Goal: Information Seeking & Learning: Learn about a topic

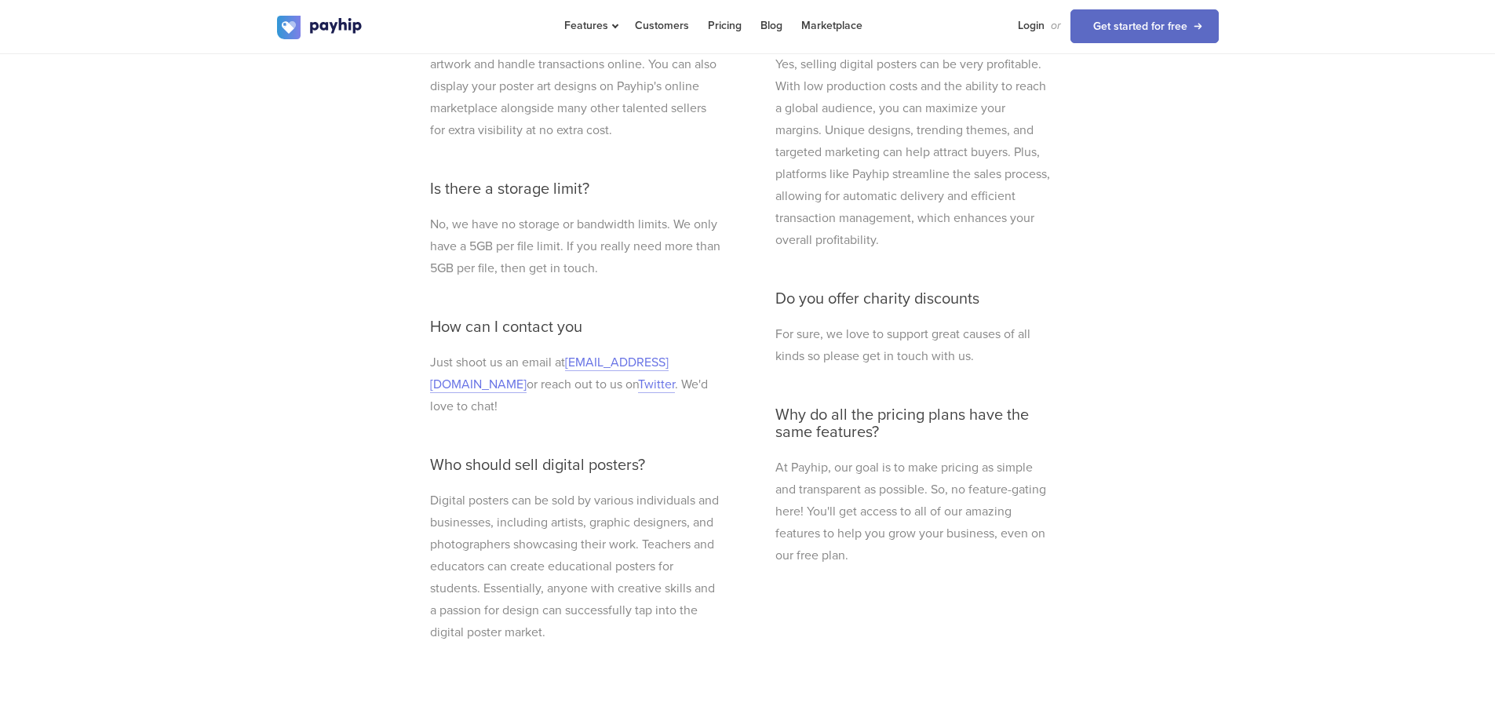
scroll to position [4710, 0]
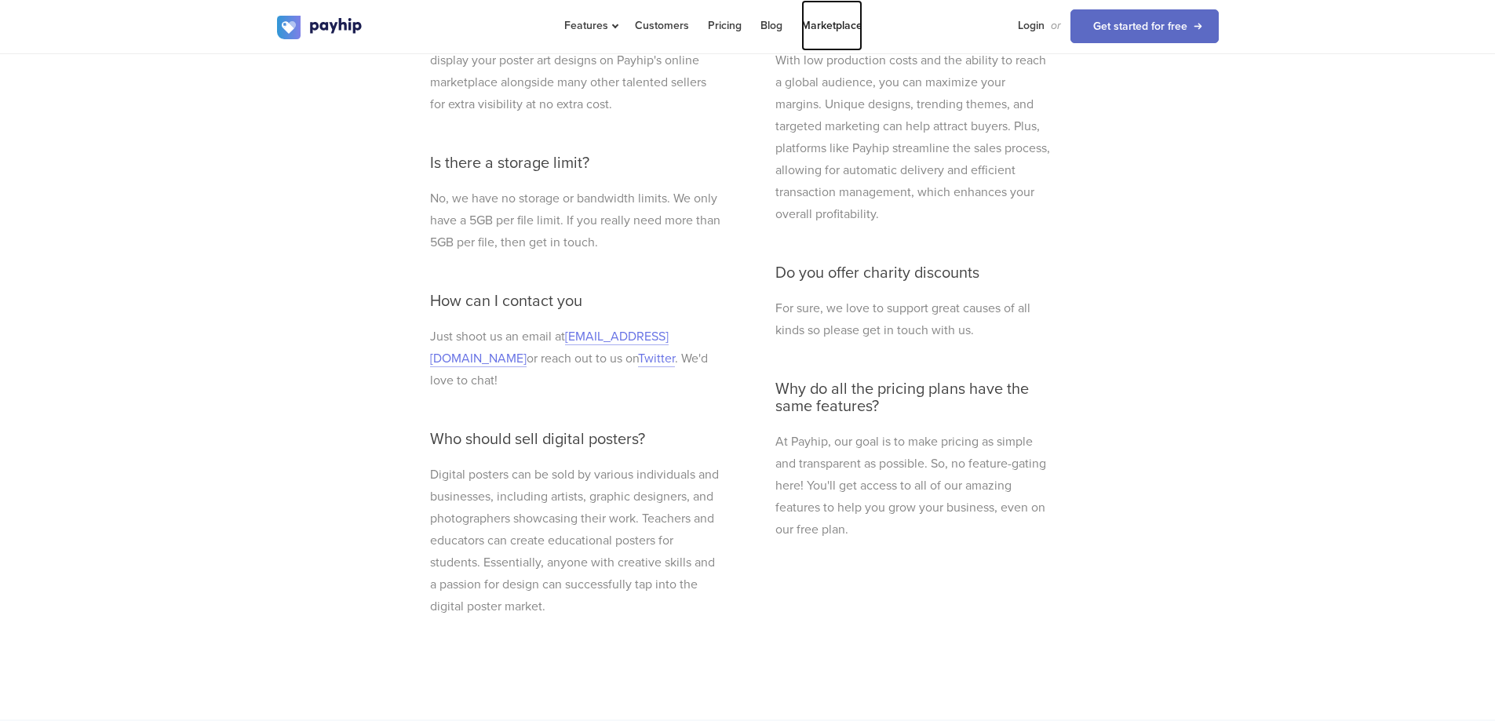
click at [816, 18] on link "Marketplace" at bounding box center [831, 25] width 61 height 51
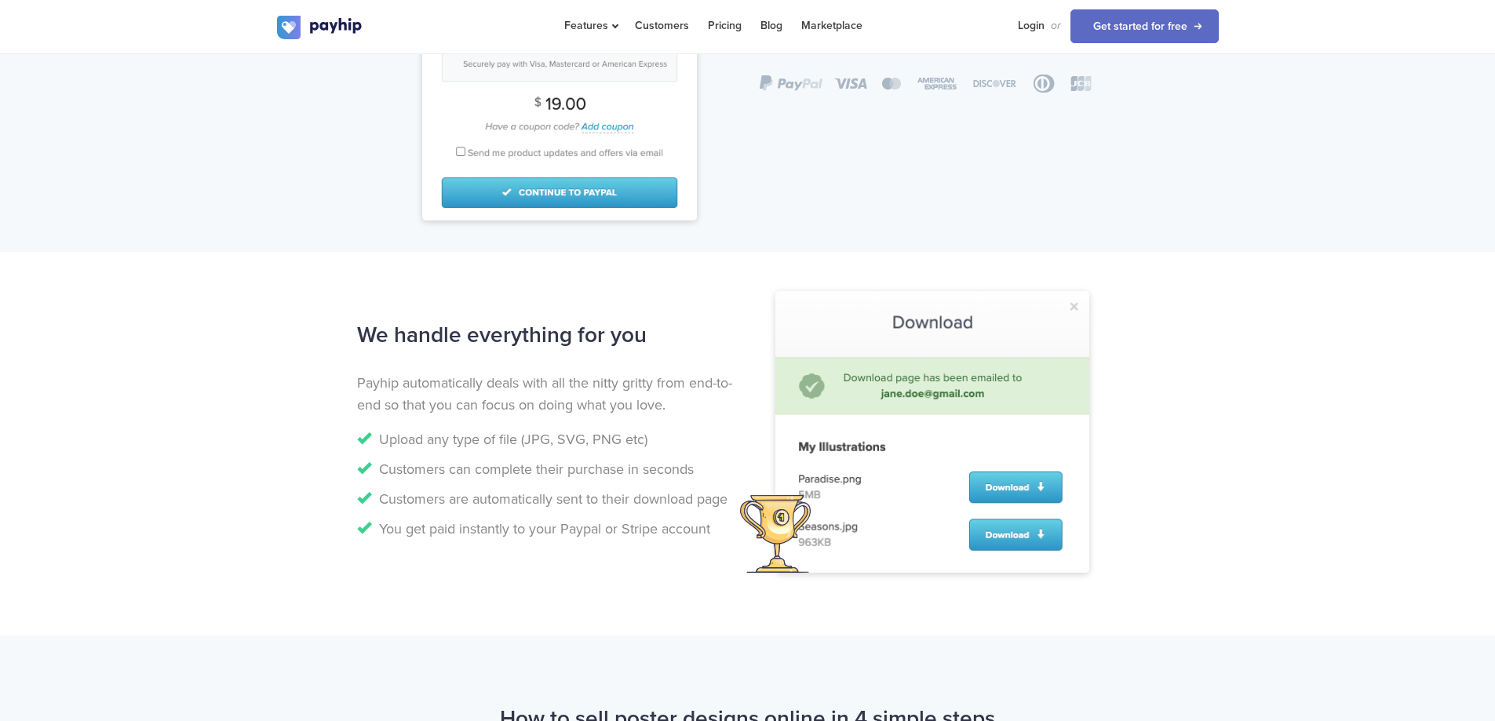
scroll to position [988, 0]
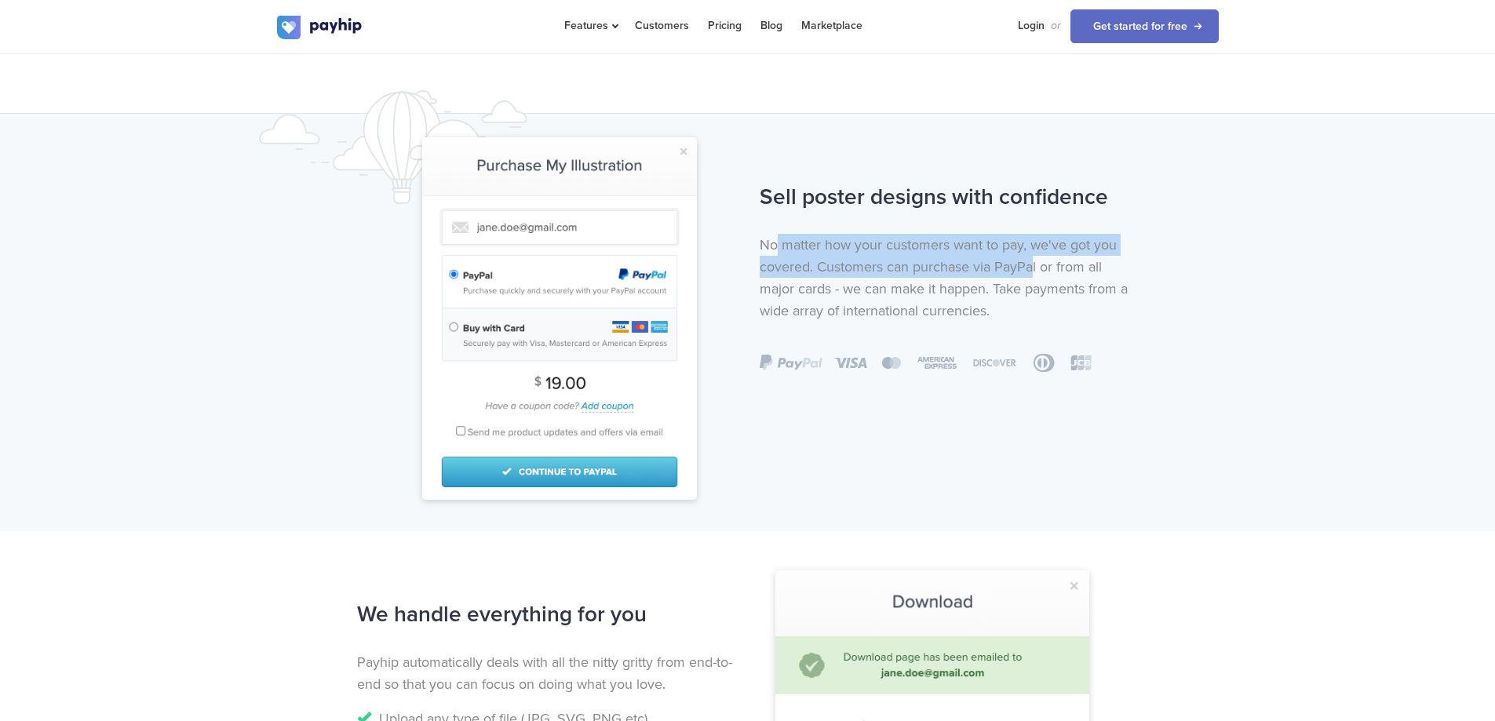
drag, startPoint x: 775, startPoint y: 243, endPoint x: 1031, endPoint y: 259, distance: 257.2
click at [1031, 259] on p "No matter how your customers want to pay, we've got you covered. Customers can …" at bounding box center [949, 278] width 379 height 88
click at [777, 274] on p "No matter how your customers want to pay, we've got you covered. Customers can …" at bounding box center [949, 278] width 379 height 88
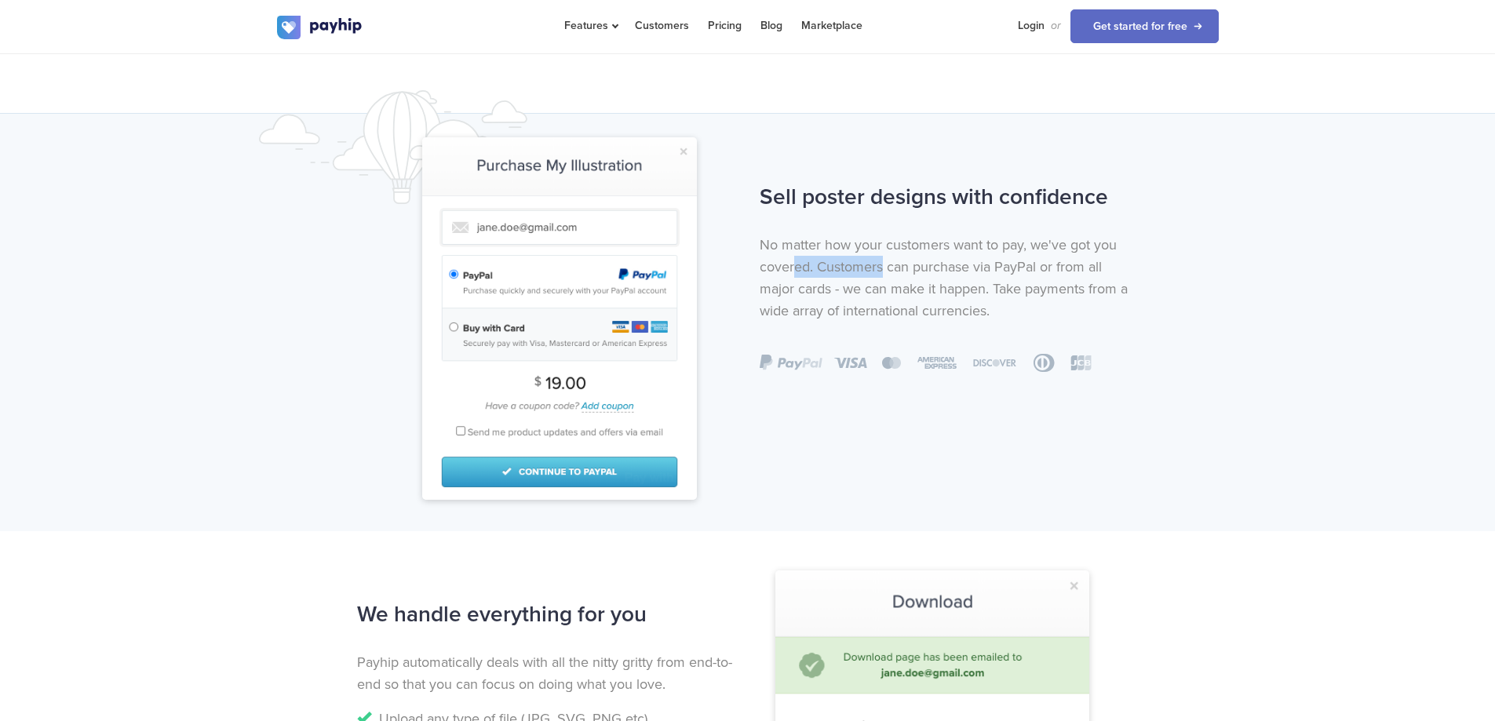
drag, startPoint x: 797, startPoint y: 267, endPoint x: 892, endPoint y: 258, distance: 95.4
click at [887, 259] on p "No matter how your customers want to pay, we've got you covered. Customers can …" at bounding box center [949, 278] width 379 height 88
click at [907, 255] on p "No matter how your customers want to pay, we've got you covered. Customers can …" at bounding box center [949, 278] width 379 height 88
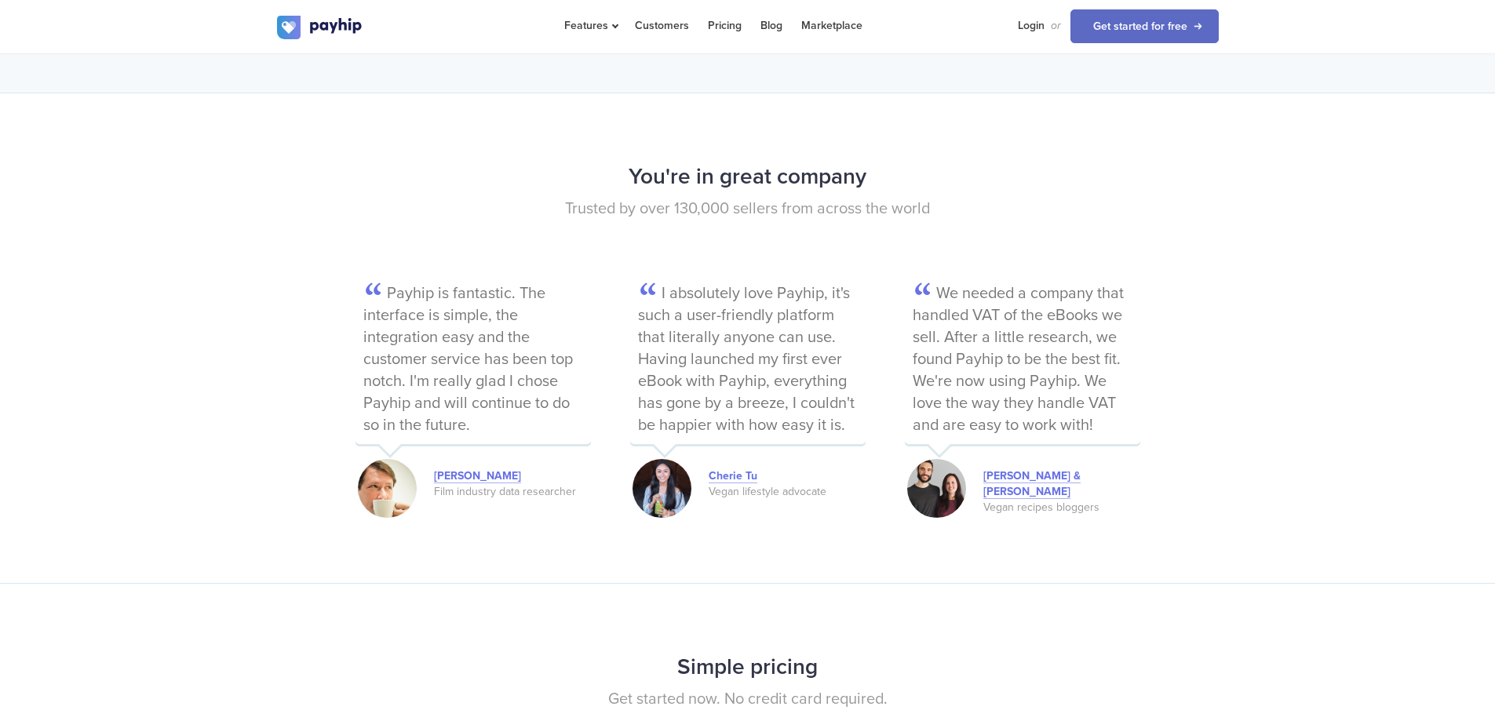
scroll to position [2087, 0]
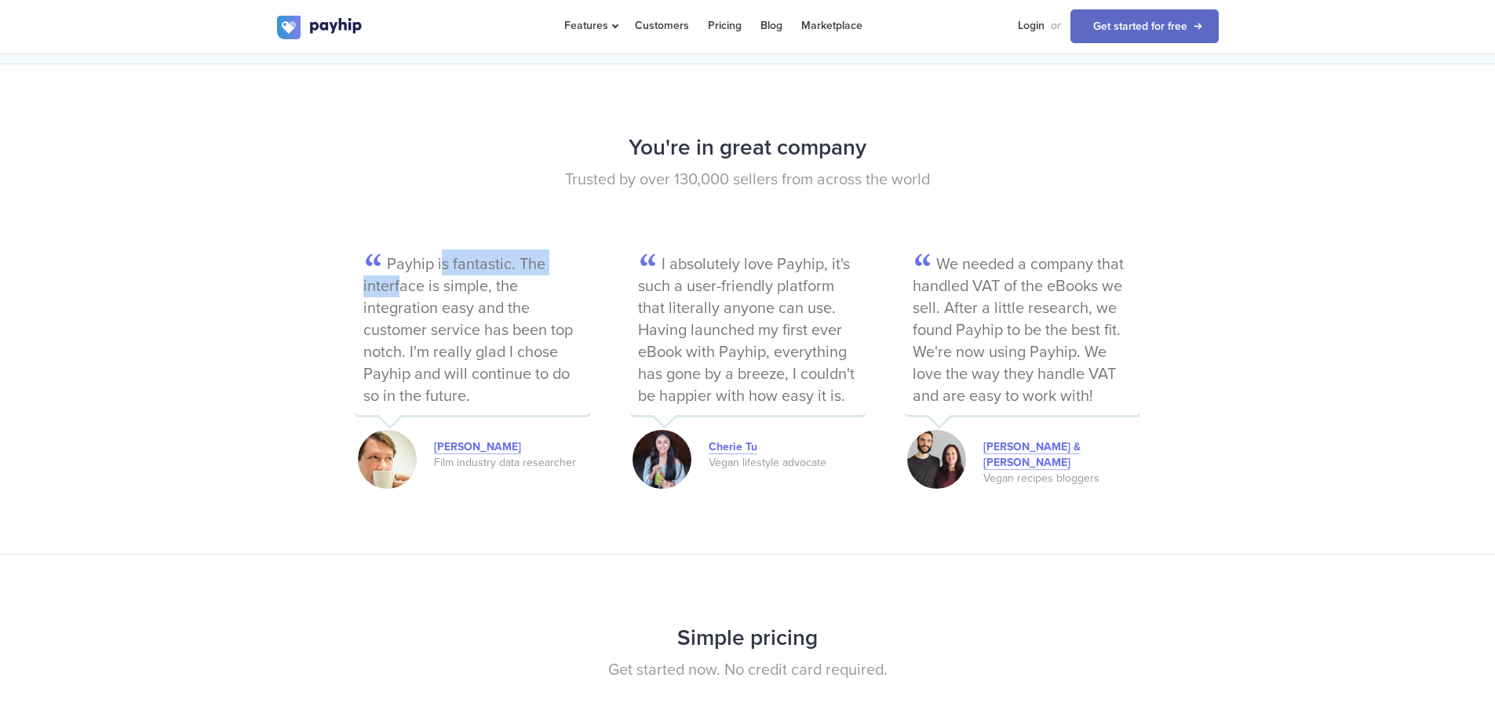
drag, startPoint x: 403, startPoint y: 260, endPoint x: 571, endPoint y: 263, distance: 168.0
click at [571, 263] on p "Payhip is fantastic. The interface is simple, the integration easy and the cust…" at bounding box center [473, 333] width 235 height 166
click at [551, 279] on p "Payhip is fantastic. The interface is simple, the integration easy and the cust…" at bounding box center [473, 333] width 235 height 166
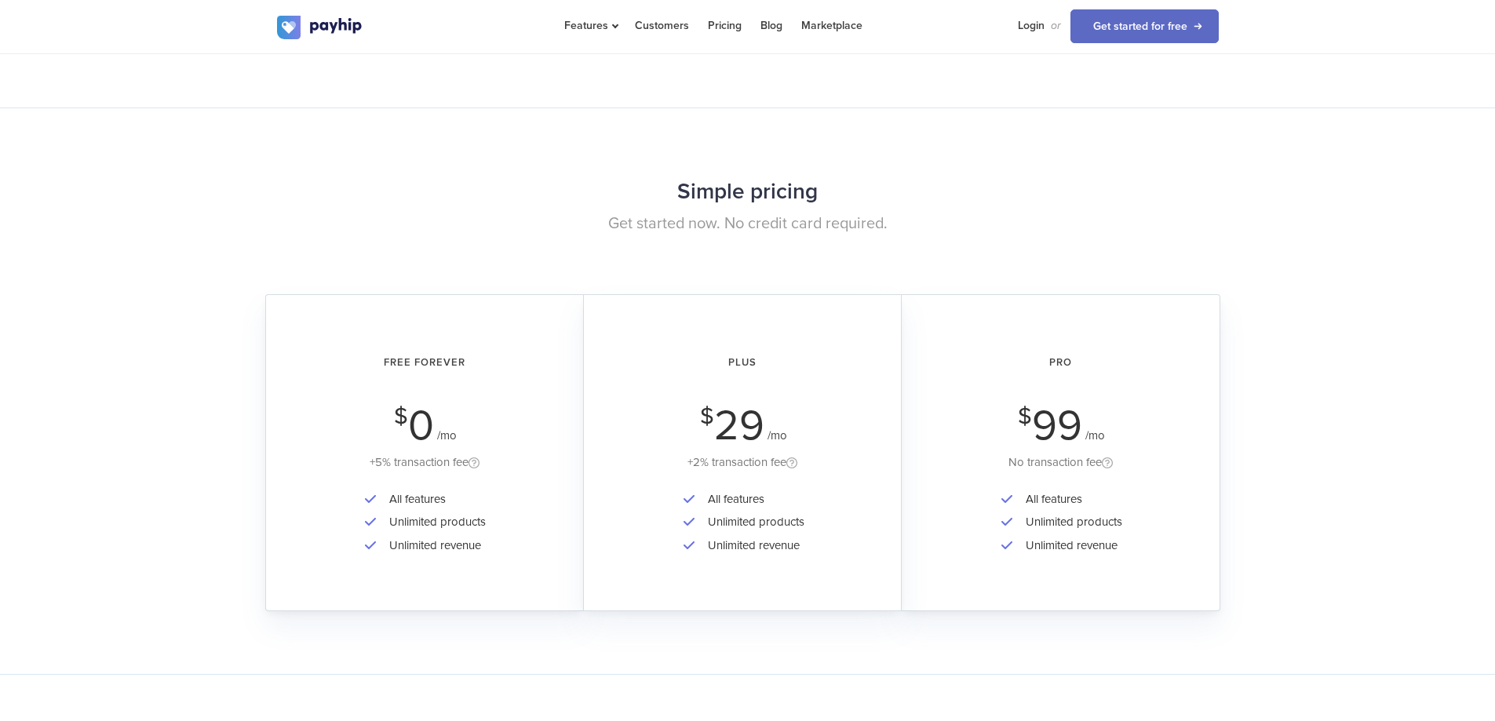
scroll to position [2558, 0]
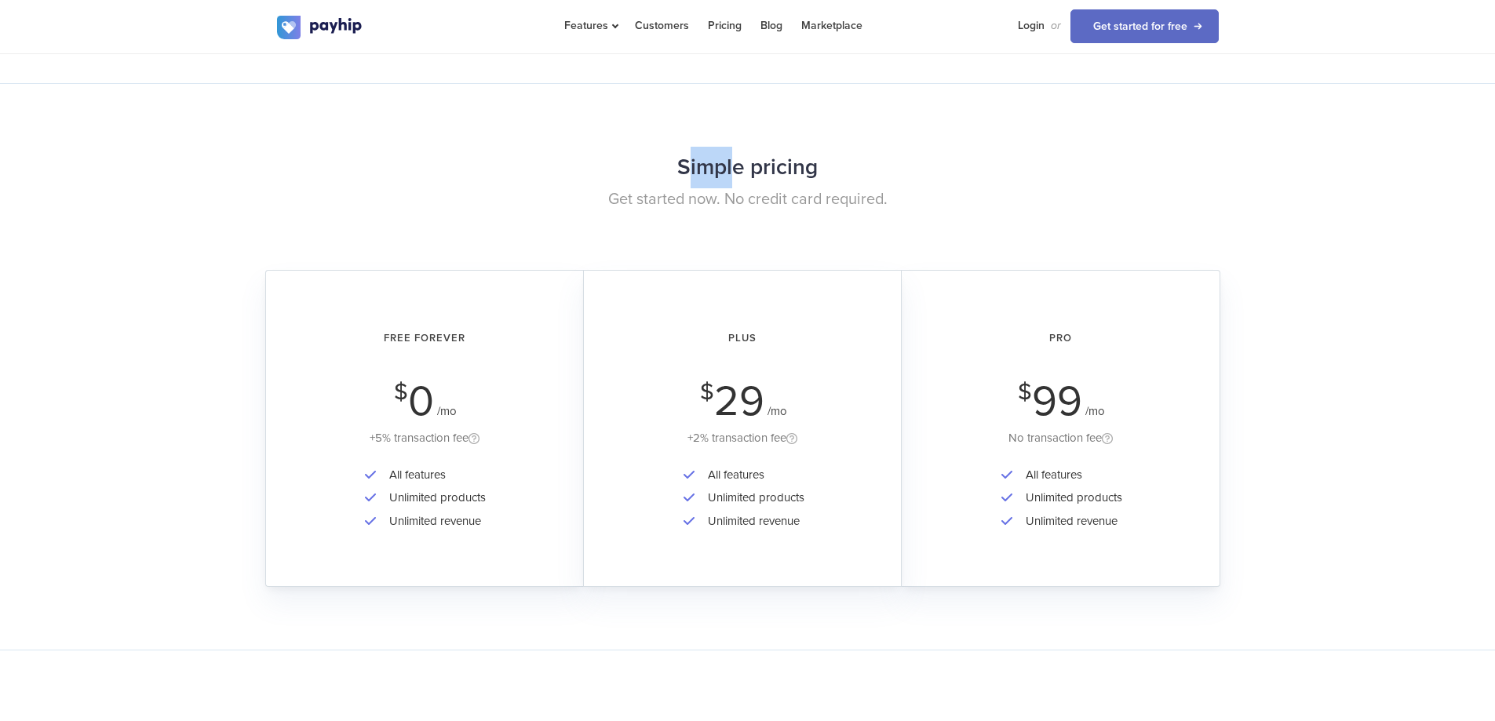
drag, startPoint x: 690, startPoint y: 183, endPoint x: 757, endPoint y: 186, distance: 66.8
click at [748, 183] on h2 "Simple pricing" at bounding box center [748, 168] width 942 height 42
drag, startPoint x: 366, startPoint y: 435, endPoint x: 469, endPoint y: 436, distance: 102.8
click at [469, 436] on div "+5% transaction fee" at bounding box center [425, 439] width 274 height 20
click at [362, 435] on div "+5% transaction fee" at bounding box center [425, 439] width 274 height 20
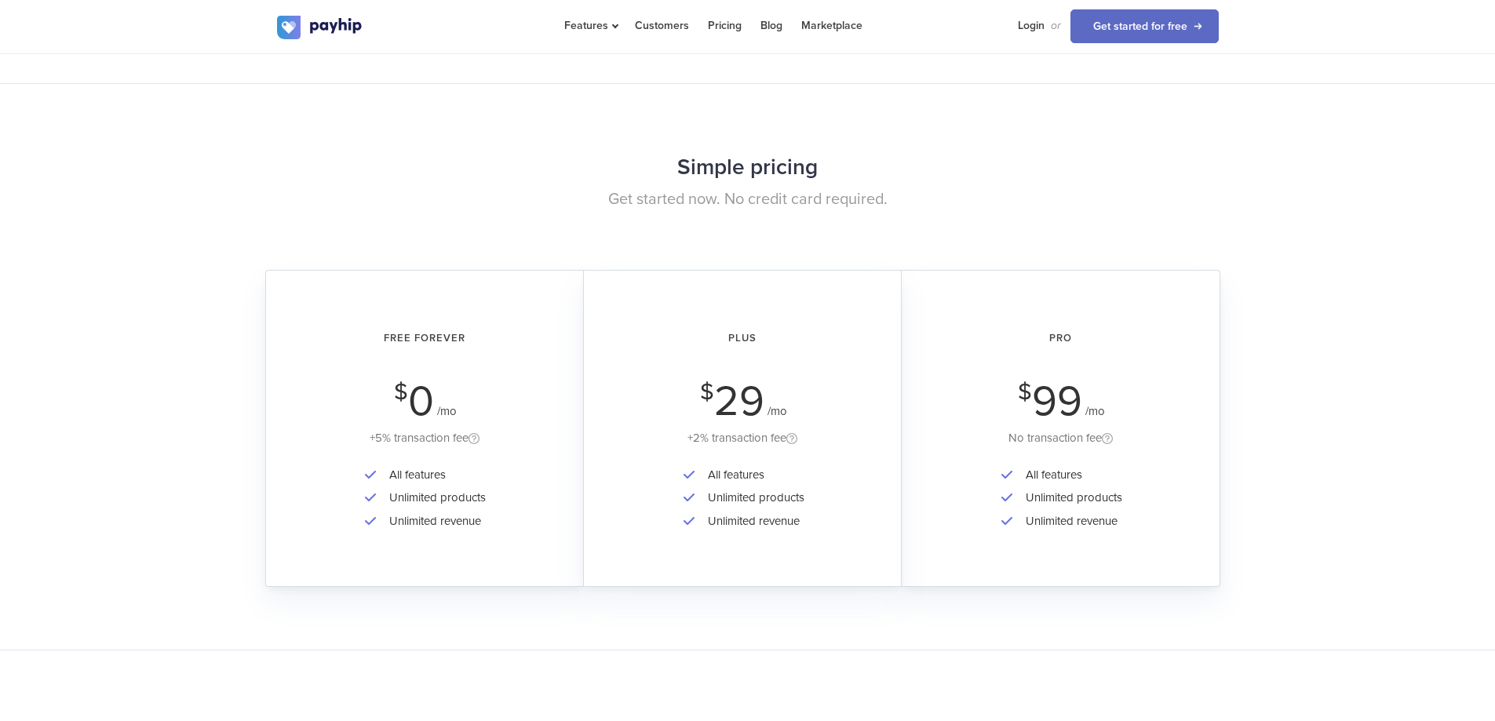
drag, startPoint x: 360, startPoint y: 435, endPoint x: 459, endPoint y: 431, distance: 99.0
click at [459, 431] on div "+5% transaction fee" at bounding box center [425, 439] width 274 height 20
click at [368, 440] on div "+5% transaction fee" at bounding box center [425, 439] width 274 height 20
drag, startPoint x: 368, startPoint y: 440, endPoint x: 380, endPoint y: 440, distance: 11.8
click at [380, 440] on div "+5% transaction fee" at bounding box center [425, 439] width 274 height 20
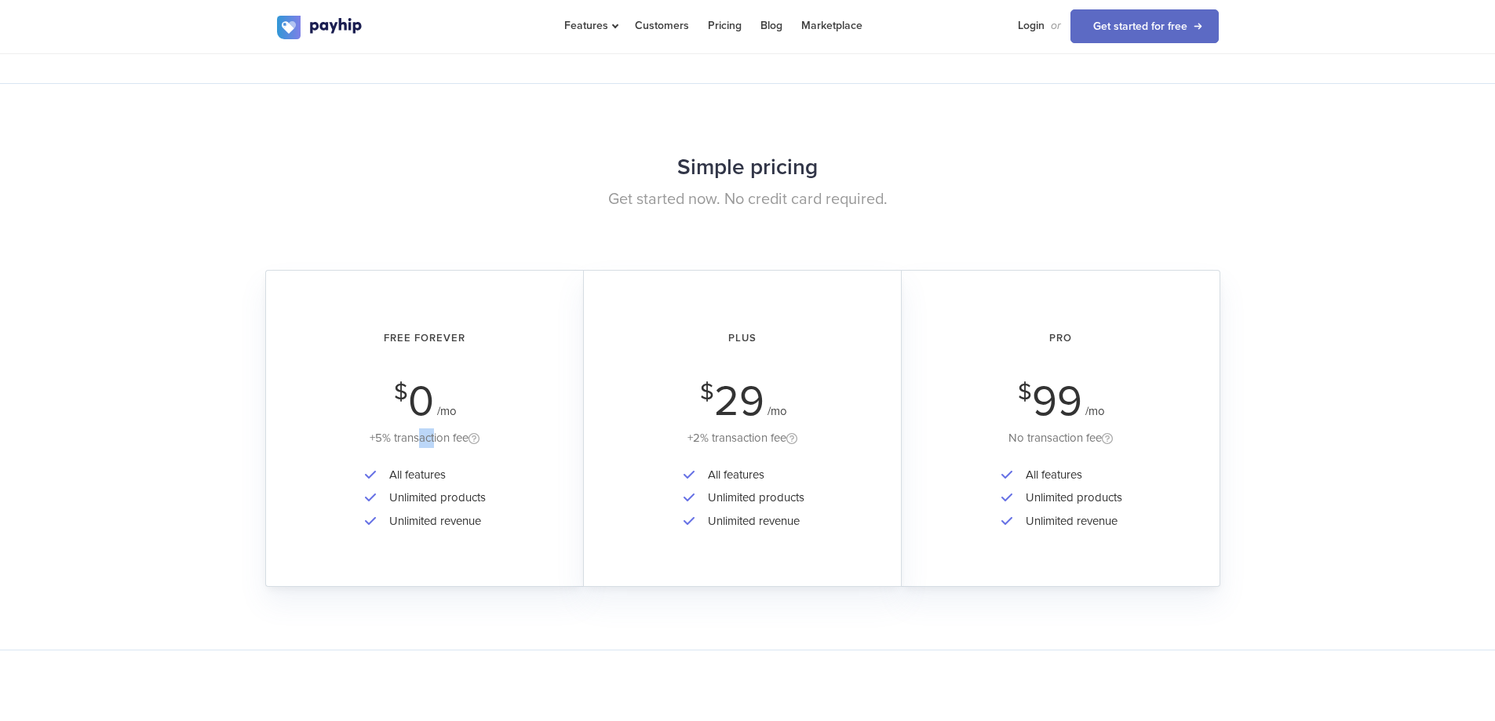
click at [382, 440] on div "+5% transaction fee" at bounding box center [425, 439] width 274 height 20
click at [380, 440] on div "+5% transaction fee" at bounding box center [425, 439] width 274 height 20
click at [373, 436] on div "+5% transaction fee" at bounding box center [425, 439] width 274 height 20
drag, startPoint x: 699, startPoint y: 434, endPoint x: 709, endPoint y: 435, distance: 10.2
click at [709, 435] on div "+2% transaction fee" at bounding box center [742, 439] width 273 height 20
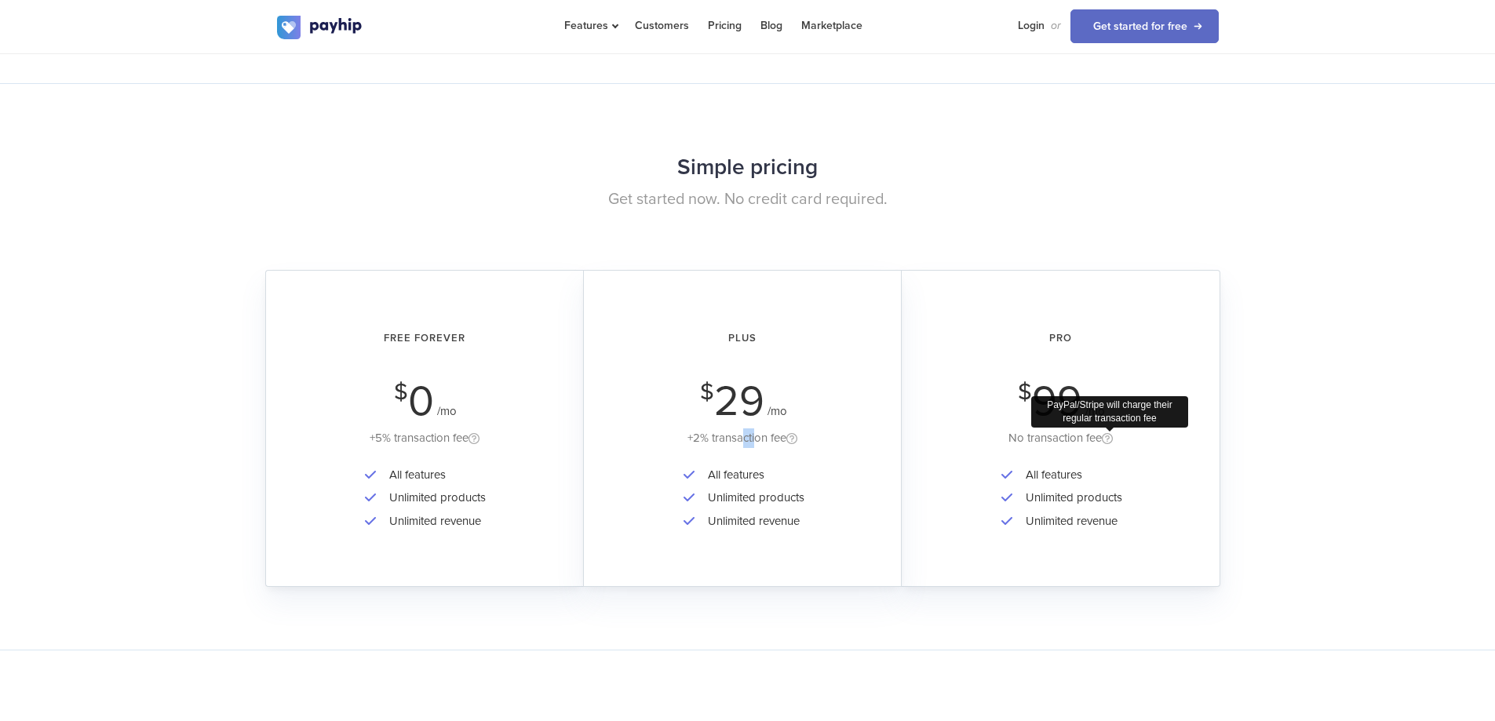
drag, startPoint x: 1006, startPoint y: 441, endPoint x: 1090, endPoint y: 439, distance: 84.0
click at [1104, 440] on div "No transaction fee PayPal/Stripe will charge their regular transaction fee" at bounding box center [1061, 439] width 274 height 20
drag, startPoint x: 717, startPoint y: 389, endPoint x: 794, endPoint y: 389, distance: 76.1
click at [792, 389] on div "Plus $ 29 /mo +2% transaction fee" at bounding box center [742, 383] width 273 height 130
click at [839, 387] on div "Plus $ 29 /mo +2% transaction fee" at bounding box center [742, 383] width 273 height 130
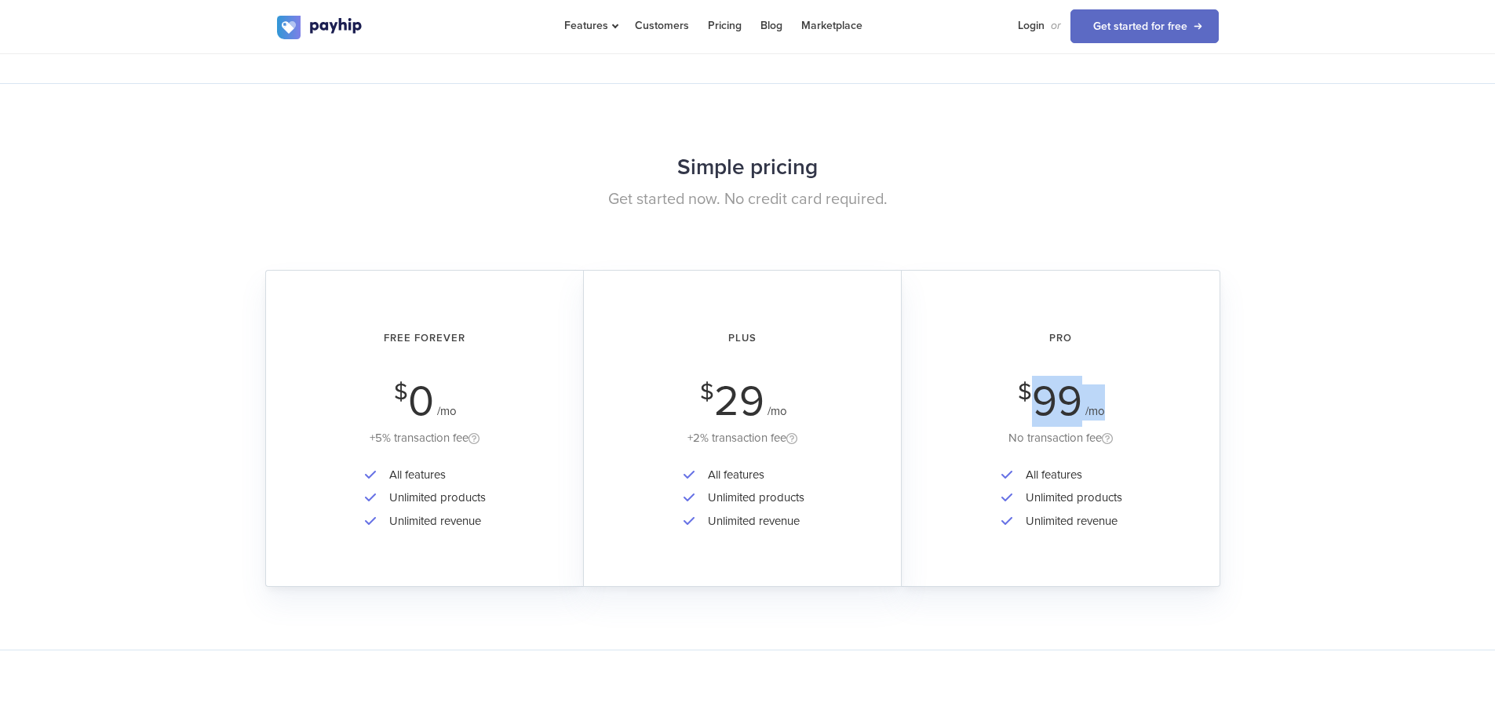
drag, startPoint x: 1040, startPoint y: 378, endPoint x: 1110, endPoint y: 395, distance: 71.8
click at [1110, 395] on div "Pro $ 99 /mo No transaction fee" at bounding box center [1061, 383] width 274 height 130
click at [1023, 370] on div "Pro $ 99 /mo No transaction fee" at bounding box center [1061, 383] width 274 height 130
drag, startPoint x: 1064, startPoint y: 341, endPoint x: 1134, endPoint y: 344, distance: 69.9
click at [1134, 344] on h2 "Pro" at bounding box center [1061, 339] width 274 height 42
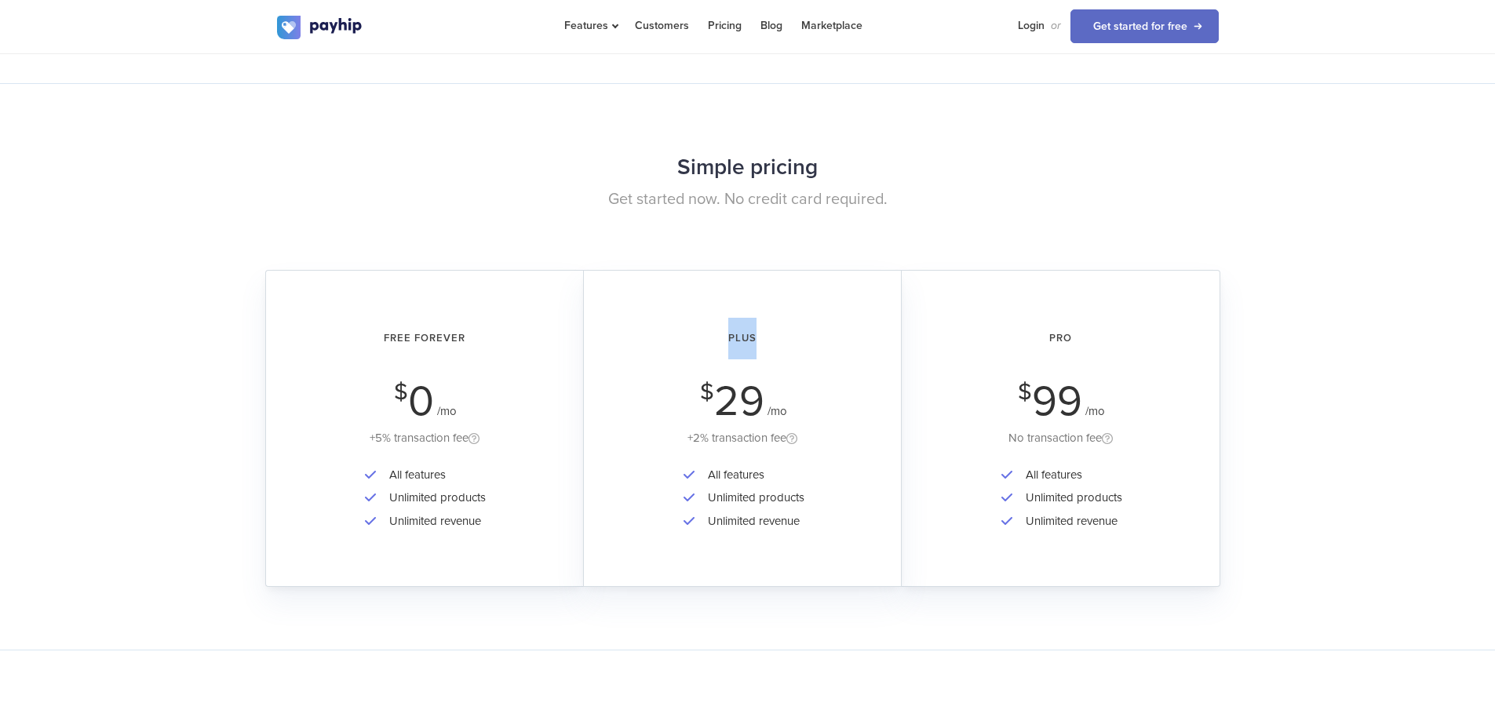
drag, startPoint x: 719, startPoint y: 326, endPoint x: 1058, endPoint y: 323, distance: 339.1
click at [867, 327] on h2 "Plus" at bounding box center [742, 339] width 273 height 42
click at [1052, 327] on h2 "Pro" at bounding box center [1061, 339] width 274 height 42
drag, startPoint x: 1040, startPoint y: 330, endPoint x: 1134, endPoint y: 346, distance: 95.5
click at [1121, 328] on h2 "Pro" at bounding box center [1061, 339] width 274 height 42
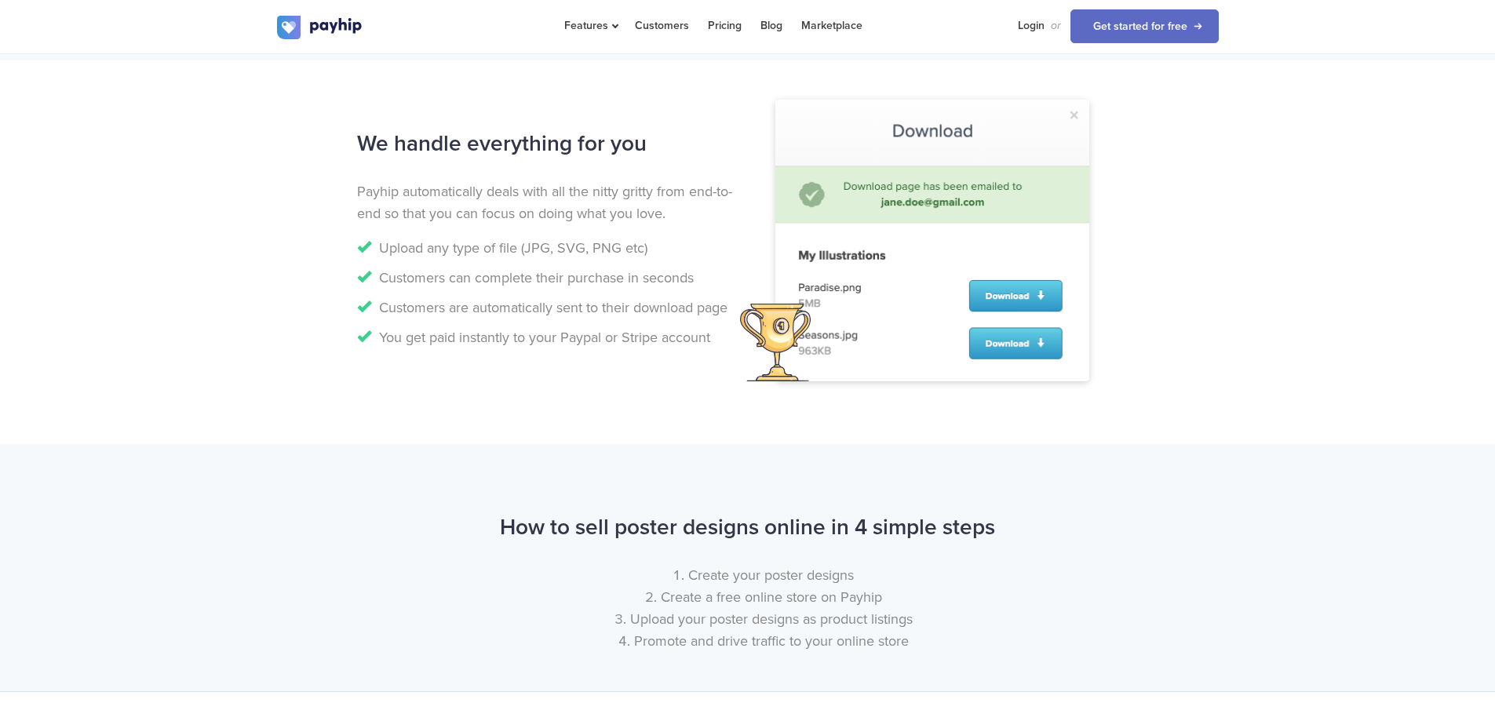
scroll to position [910, 0]
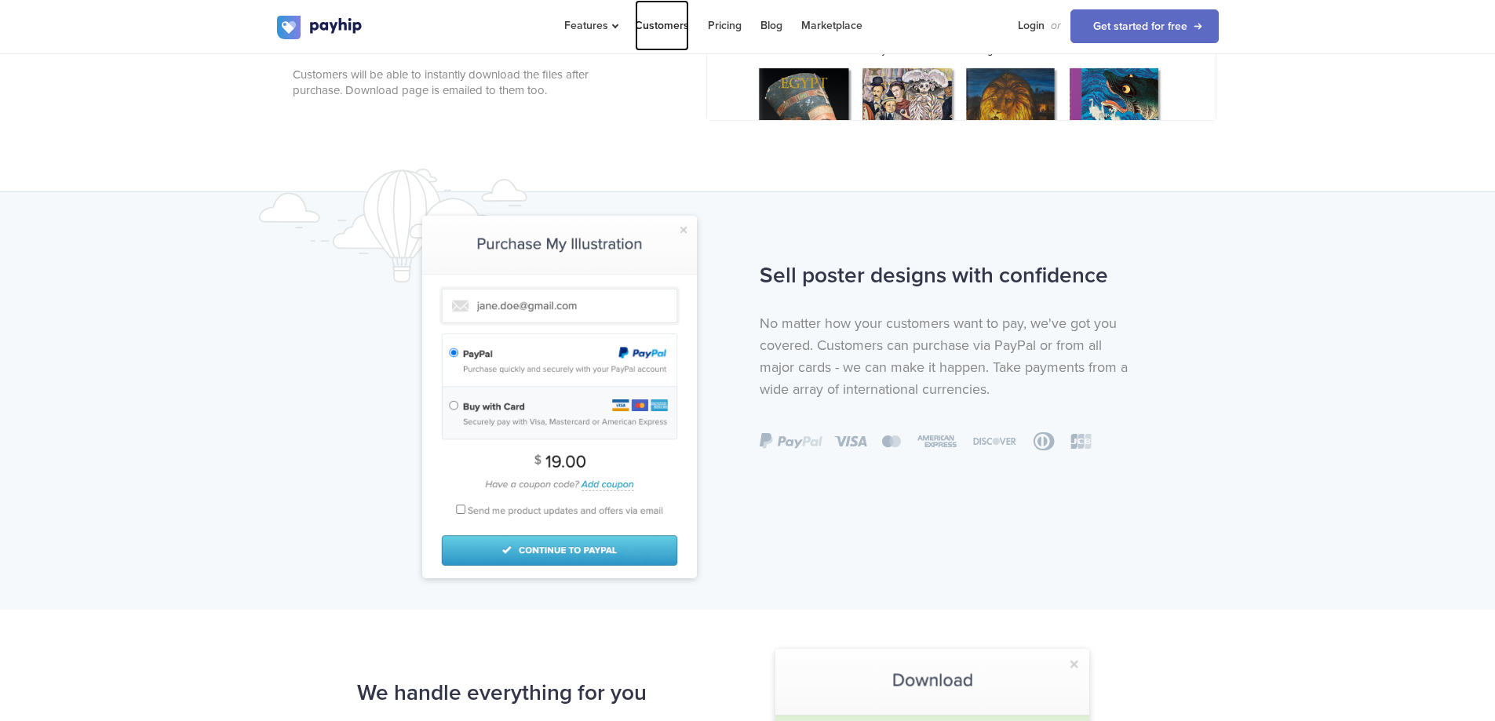
click at [680, 26] on link "Customers" at bounding box center [662, 25] width 54 height 51
click at [828, 19] on link "Marketplace" at bounding box center [831, 25] width 61 height 51
